Goal: Find specific page/section: Find specific page/section

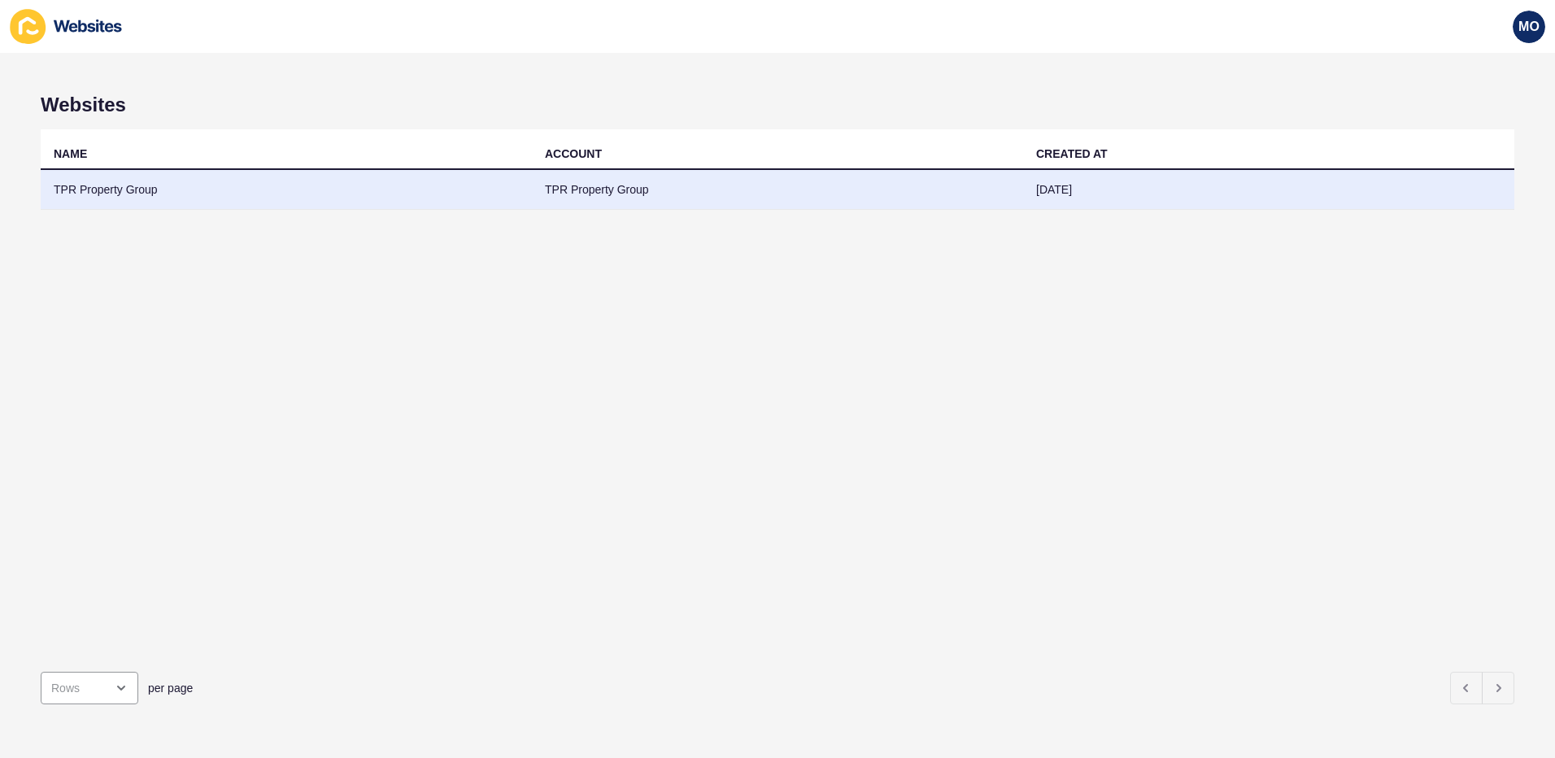
click at [629, 197] on td "TPR Property Group" at bounding box center [777, 190] width 491 height 40
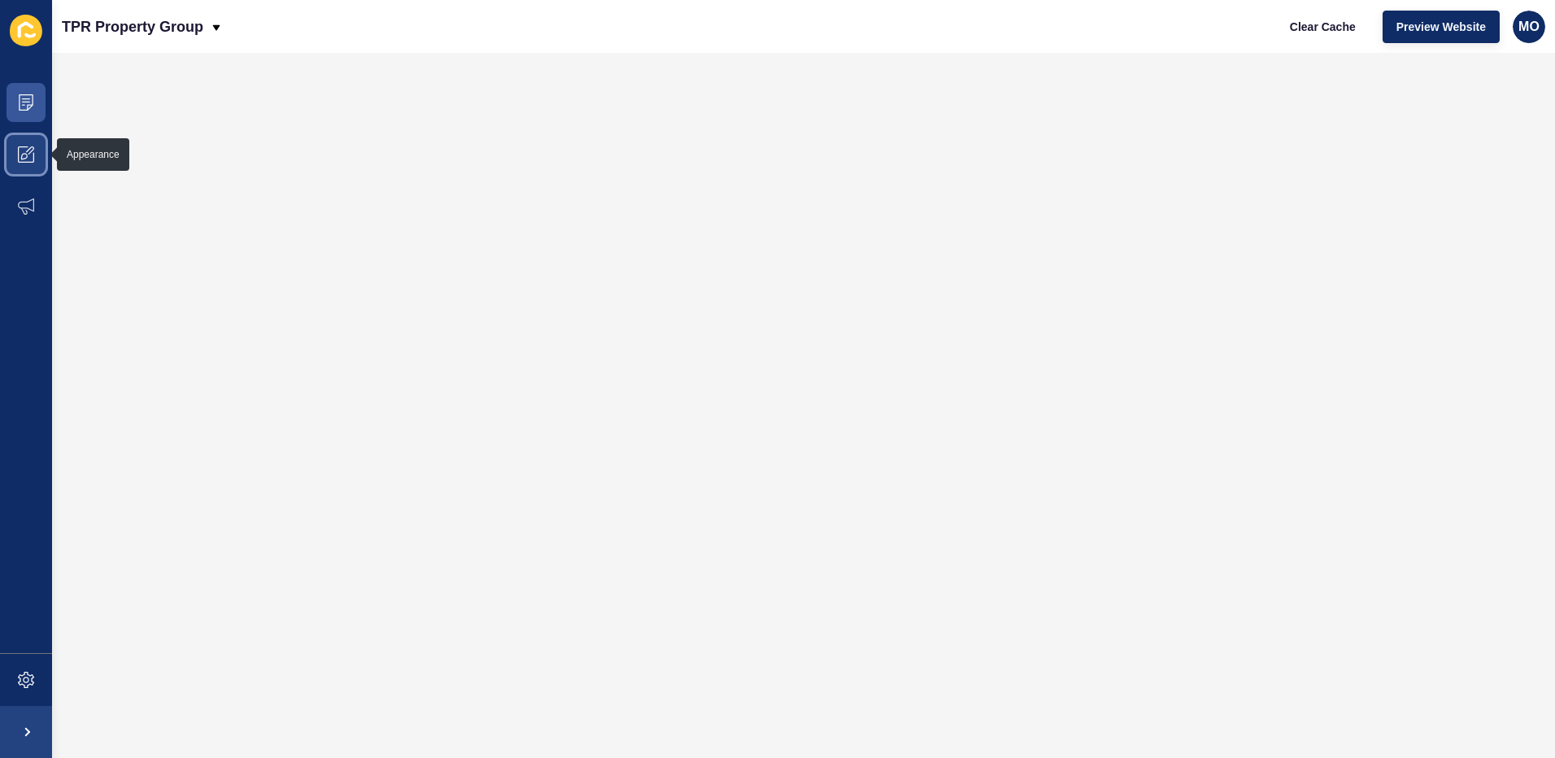
click at [40, 150] on span at bounding box center [26, 155] width 52 height 52
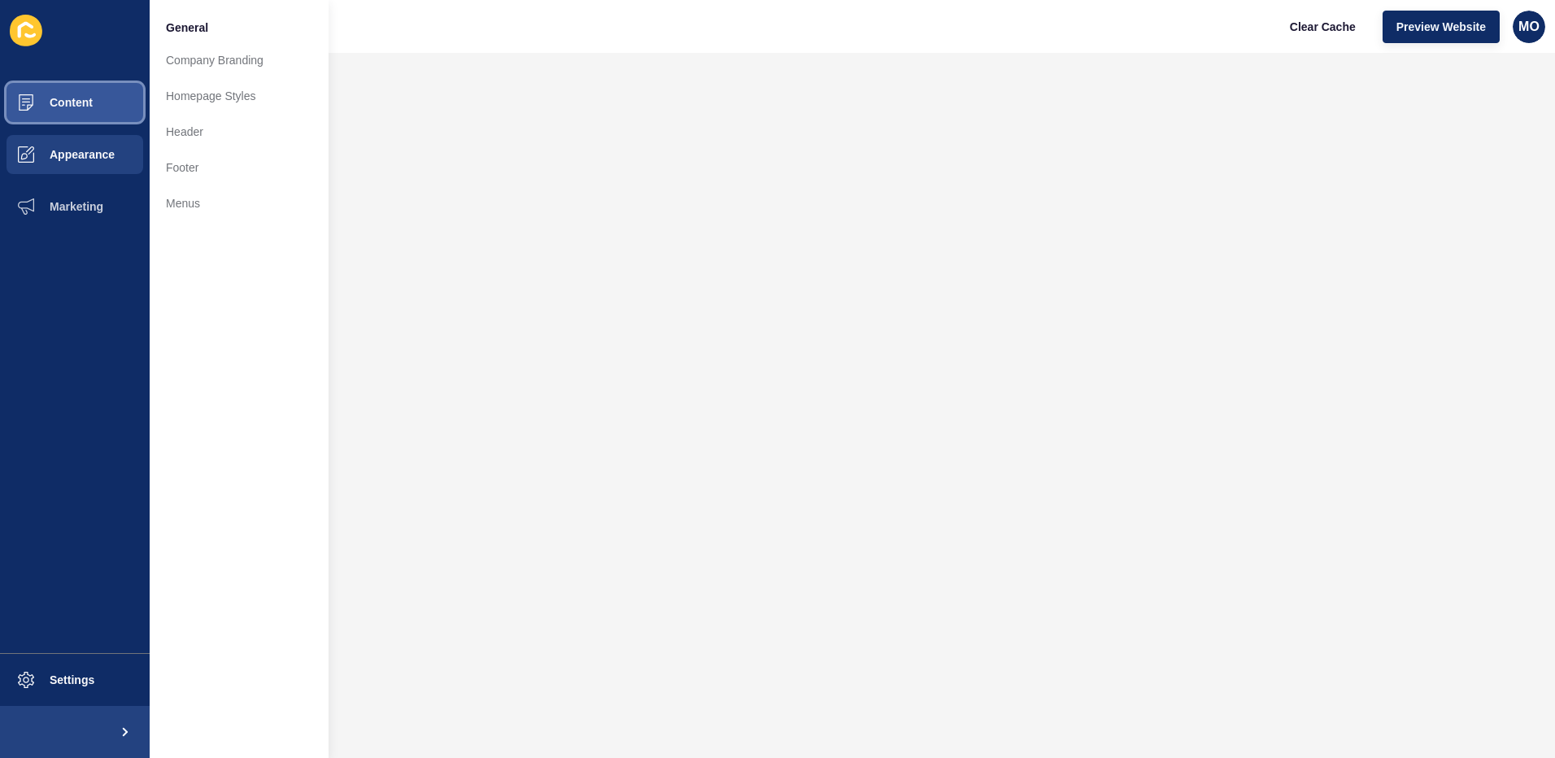
click at [37, 99] on span "Content" at bounding box center [45, 102] width 95 height 13
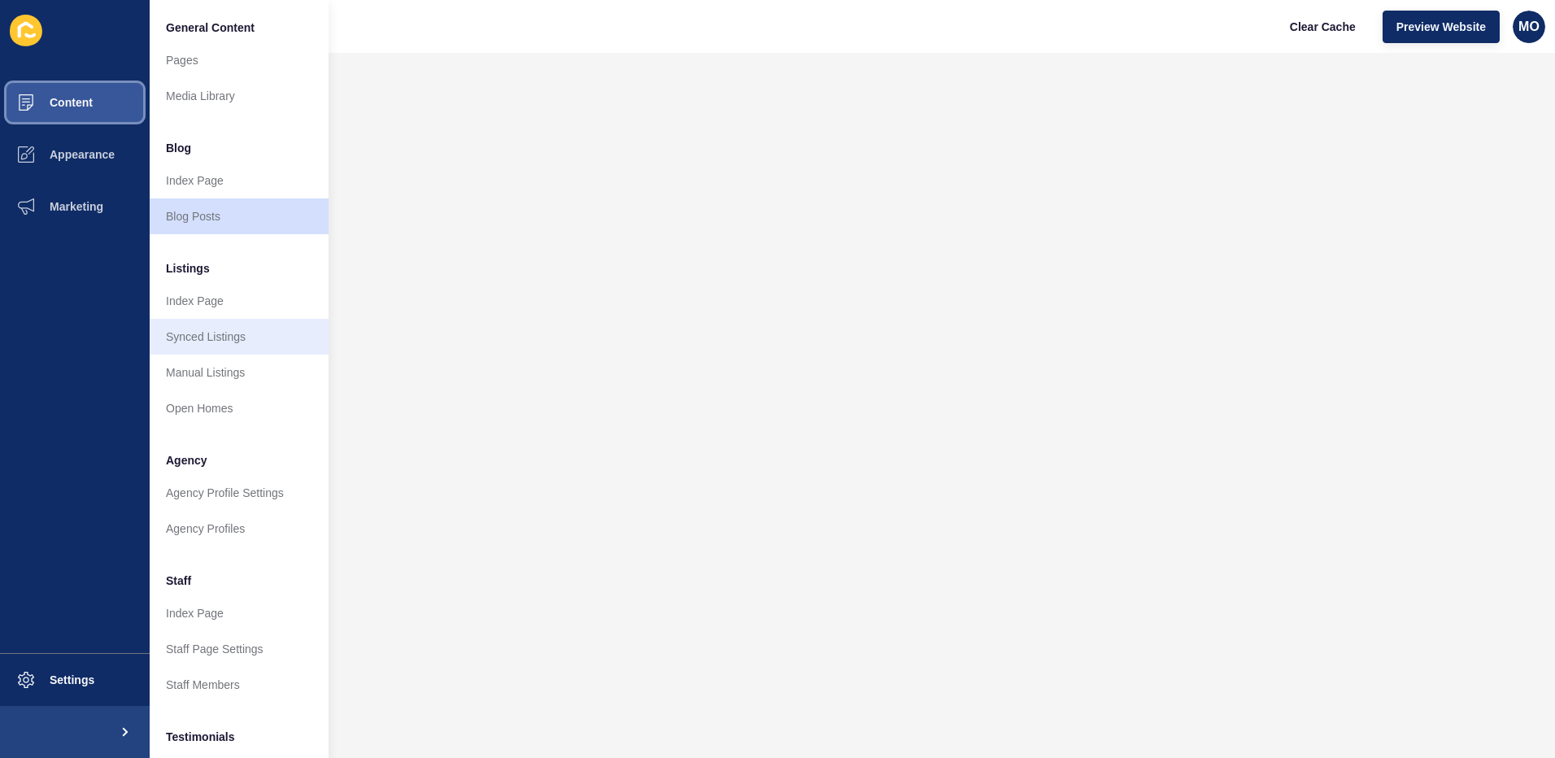
scroll to position [81, 0]
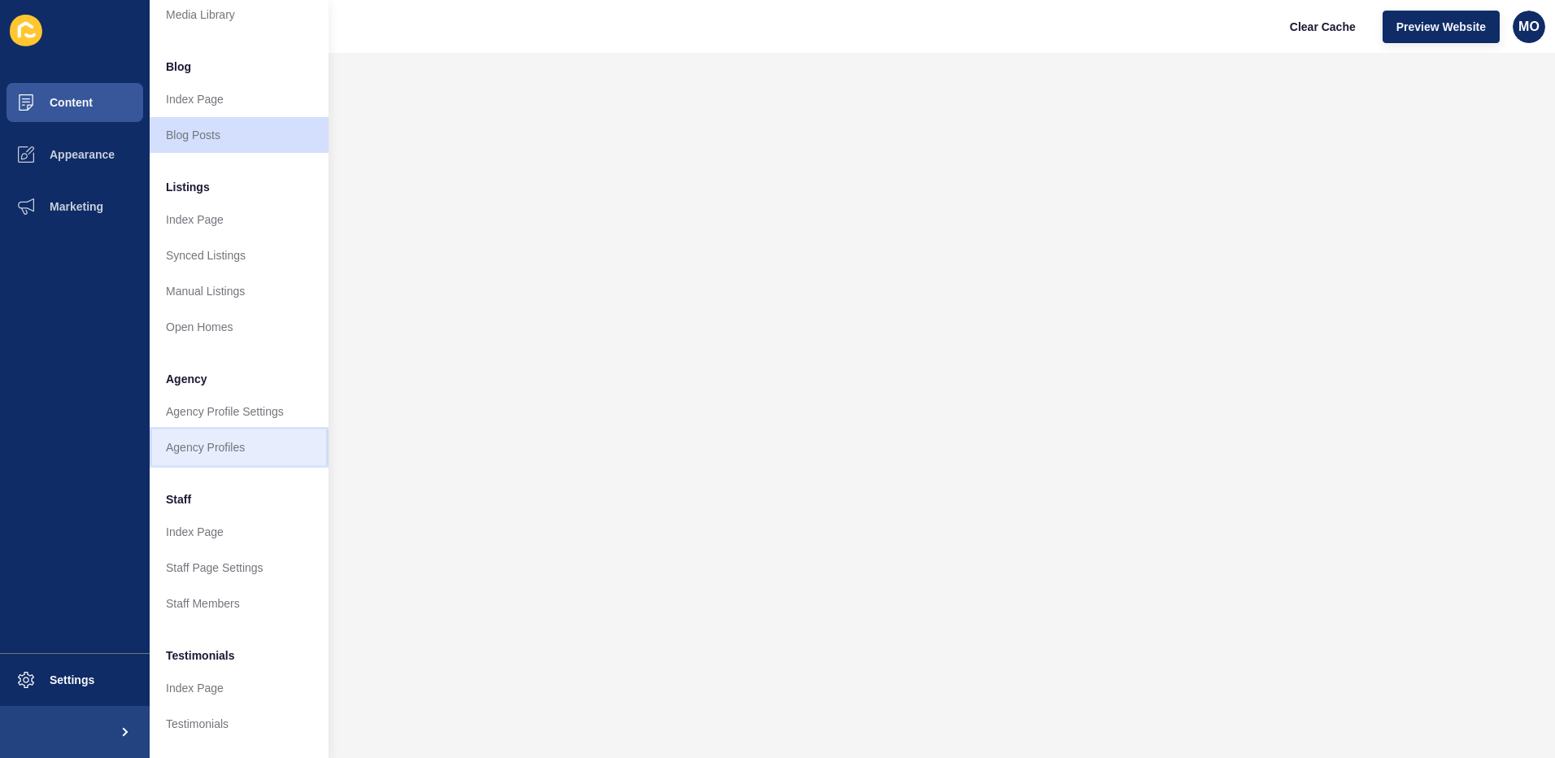
click at [266, 442] on link "Agency Profiles" at bounding box center [239, 447] width 179 height 36
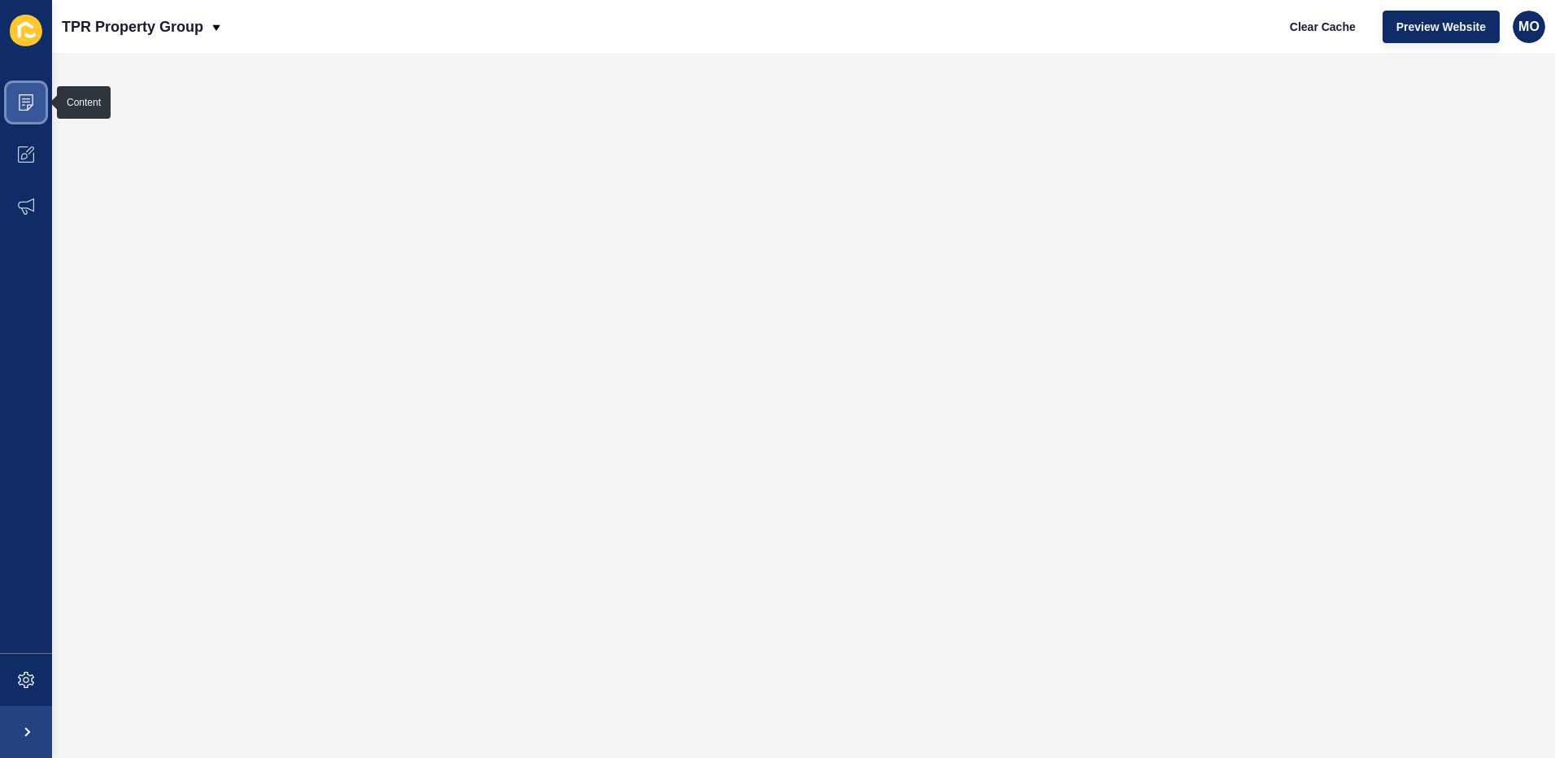
click at [33, 97] on icon at bounding box center [26, 102] width 16 height 16
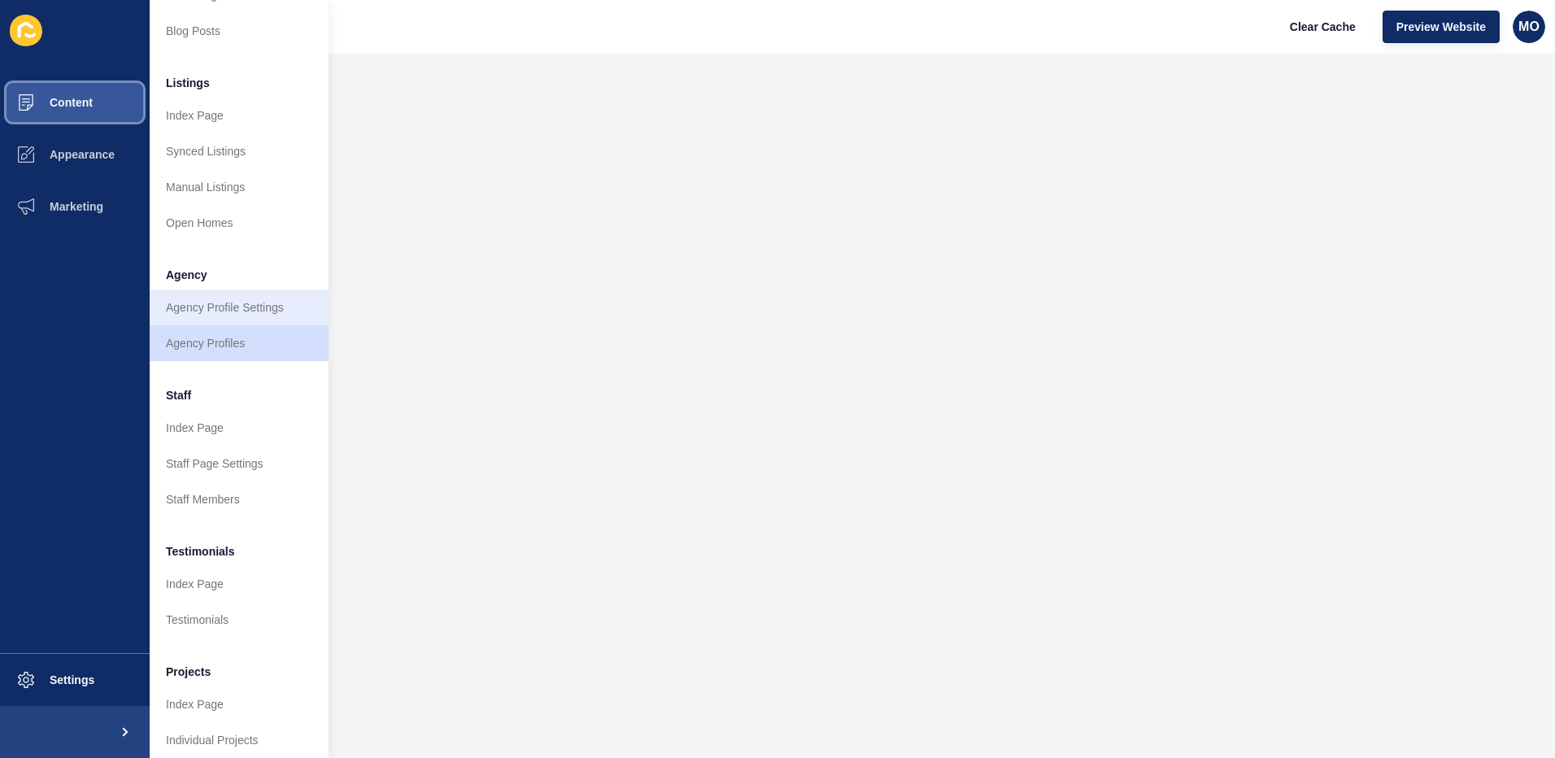
scroll to position [207, 0]
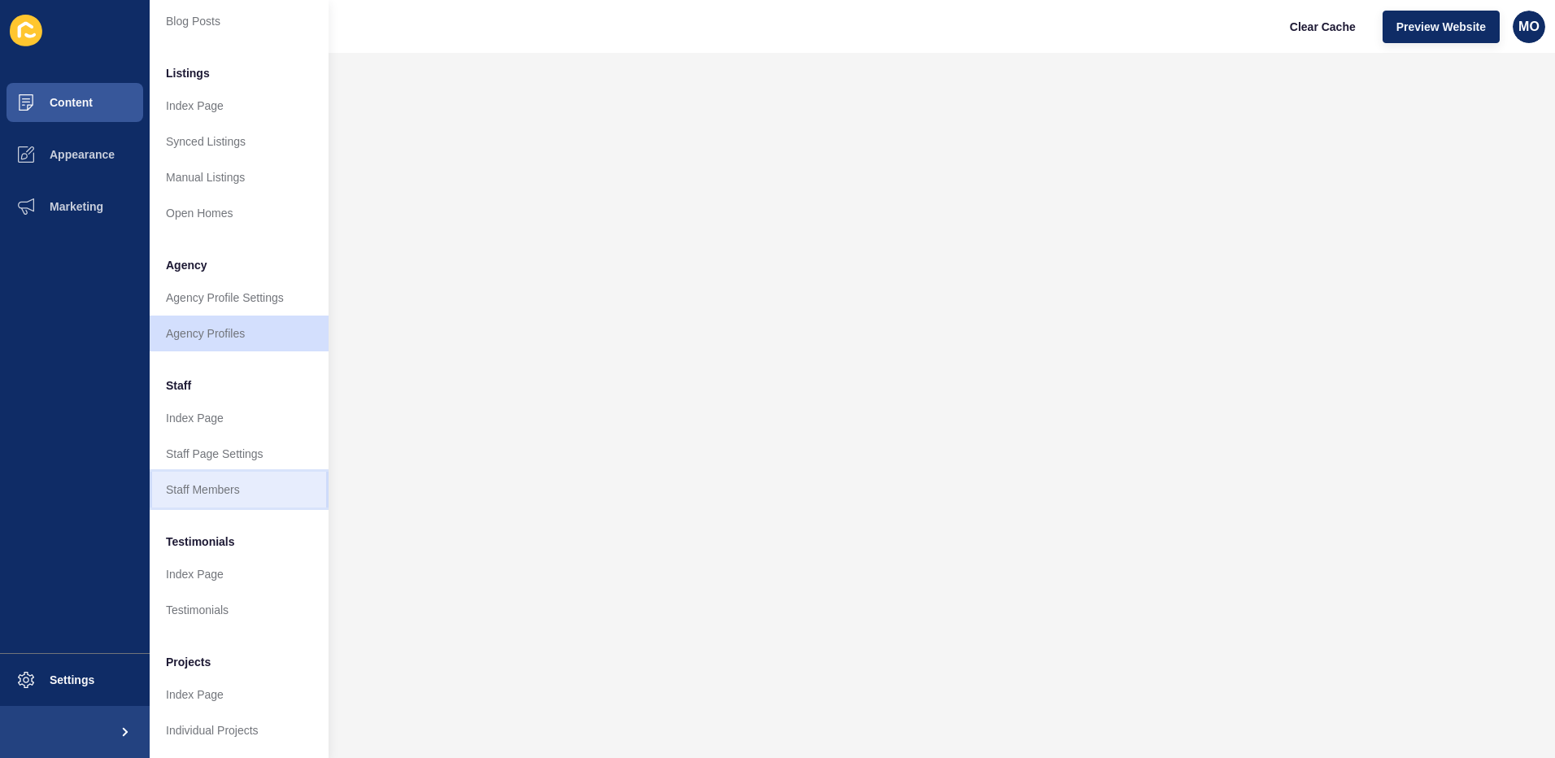
click at [272, 472] on link "Staff Members" at bounding box center [239, 490] width 179 height 36
